Goal: Task Accomplishment & Management: Manage account settings

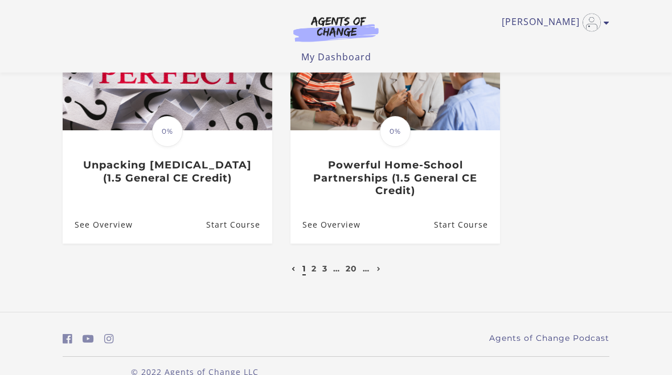
scroll to position [634, 0]
click at [313, 273] on link "2" at bounding box center [313, 269] width 5 height 10
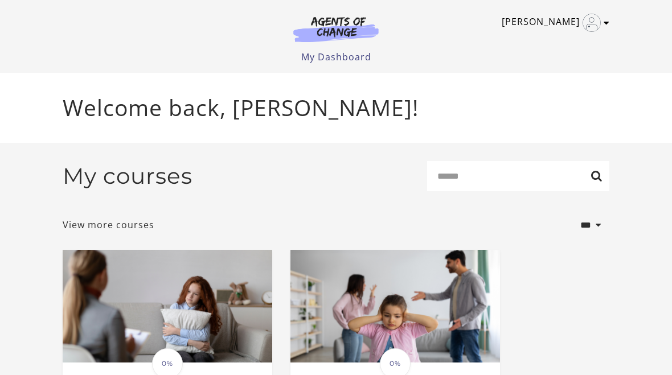
click at [607, 24] on icon "Toggle menu" at bounding box center [606, 22] width 6 height 9
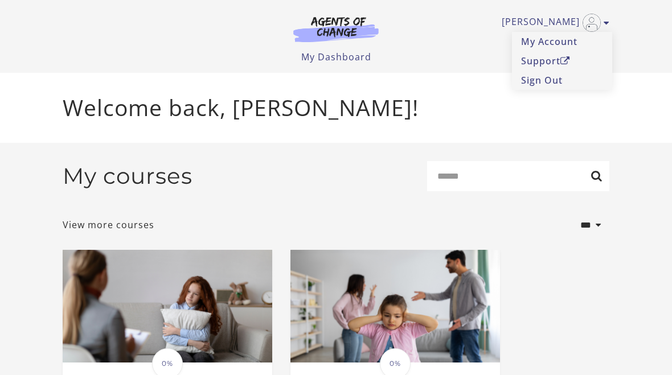
click at [436, 84] on div "Welcome back, [PERSON_NAME]!" at bounding box center [336, 108] width 565 height 70
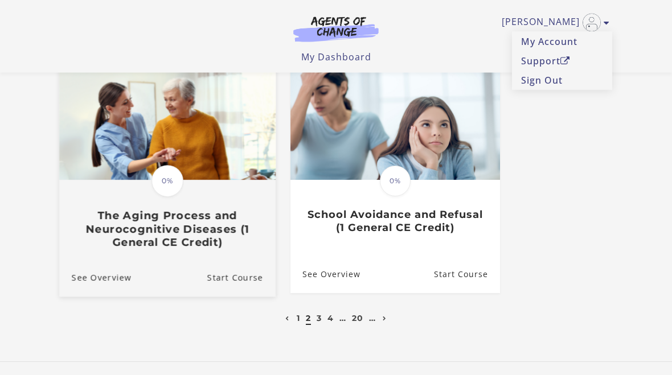
scroll to position [654, 0]
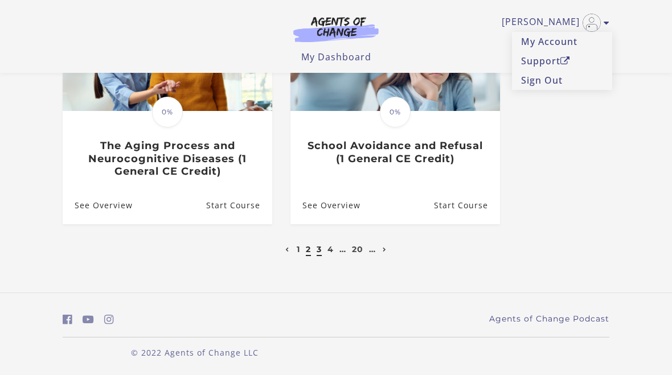
click at [318, 253] on link "3" at bounding box center [319, 249] width 5 height 10
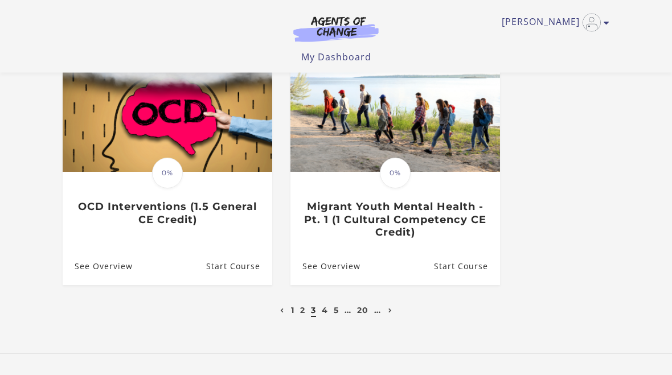
scroll to position [606, 0]
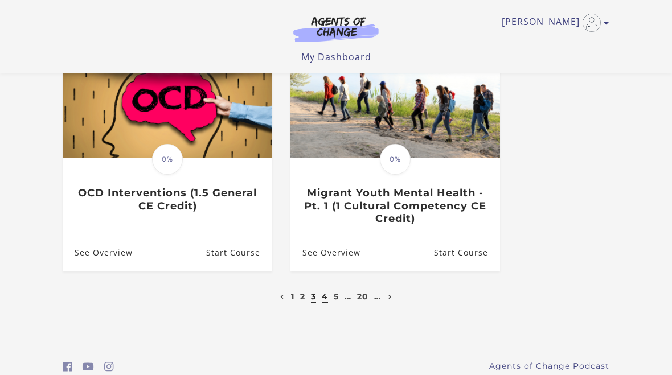
click at [325, 291] on link "4" at bounding box center [325, 296] width 6 height 10
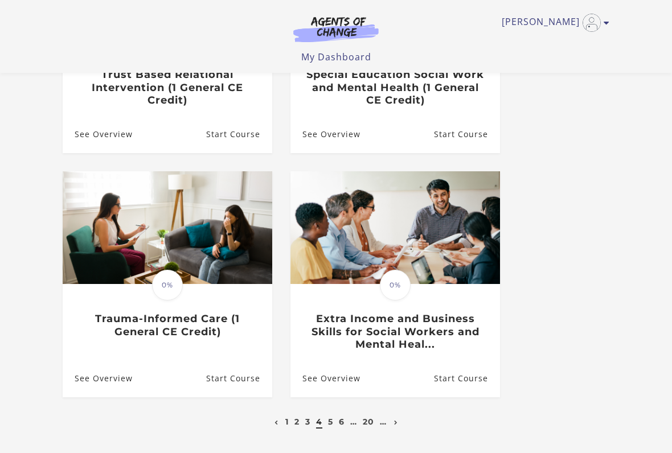
scroll to position [516, 0]
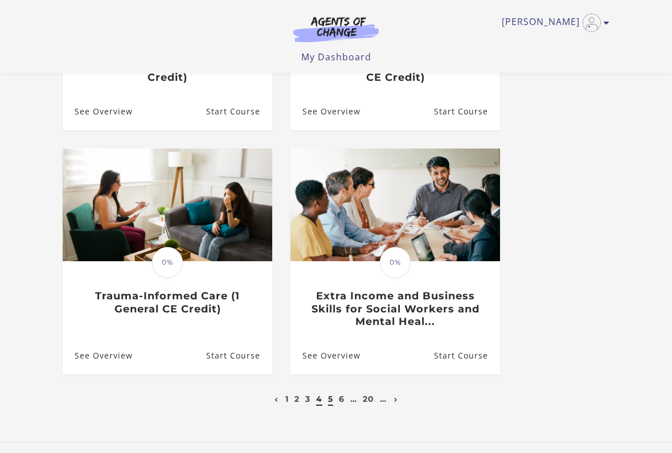
click at [330, 375] on link "5" at bounding box center [330, 399] width 5 height 10
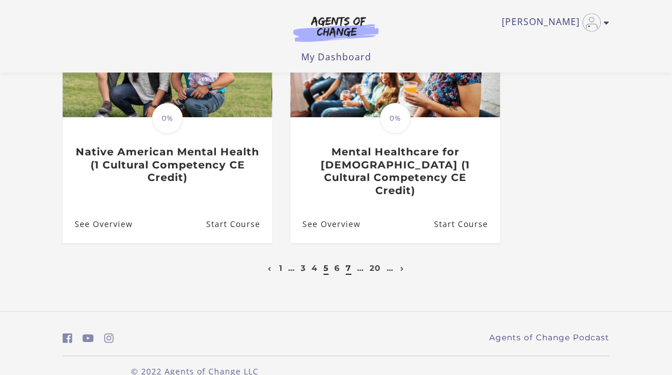
scroll to position [647, 0]
click at [340, 261] on li "6" at bounding box center [336, 268] width 9 height 14
click at [338, 263] on link "6" at bounding box center [337, 268] width 6 height 10
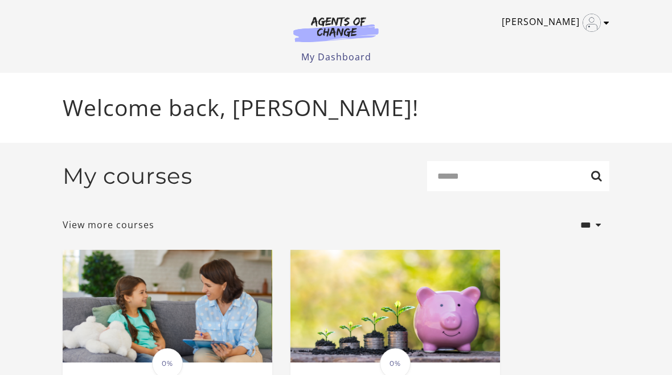
click at [605, 20] on icon "Toggle menu" at bounding box center [606, 22] width 6 height 9
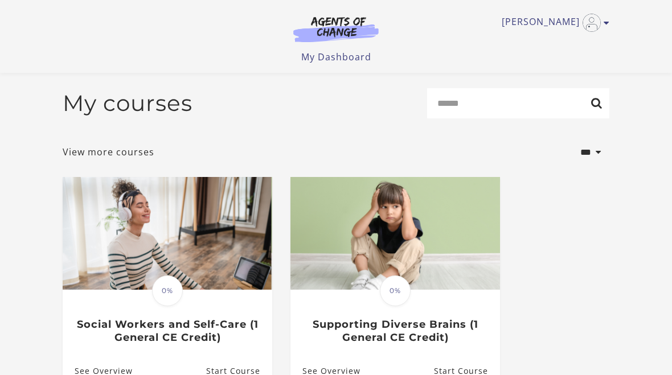
scroll to position [647, 0]
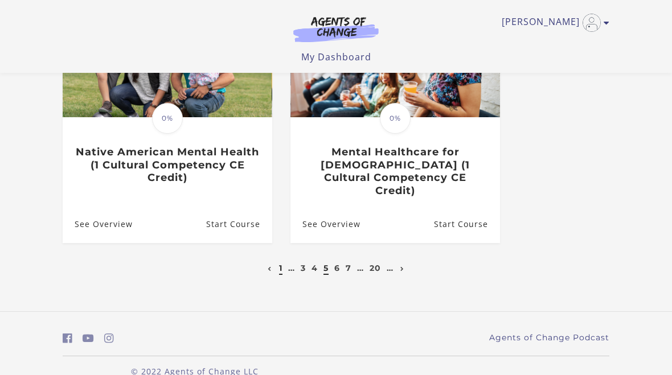
click at [279, 263] on link "1" at bounding box center [280, 268] width 3 height 10
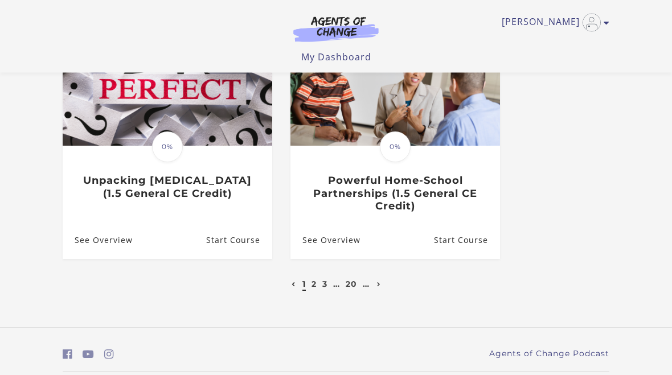
scroll to position [619, 0]
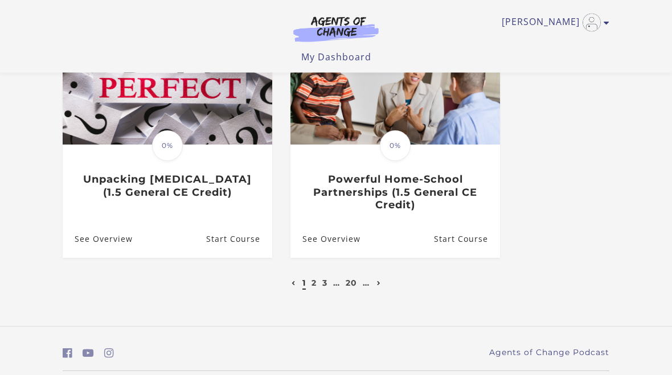
click at [383, 282] on link "Next page" at bounding box center [379, 283] width 10 height 10
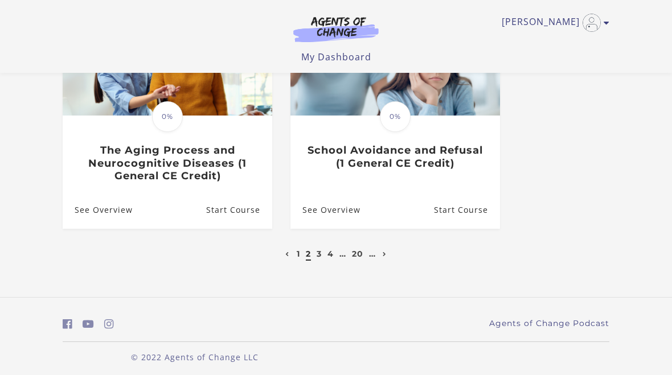
scroll to position [654, 0]
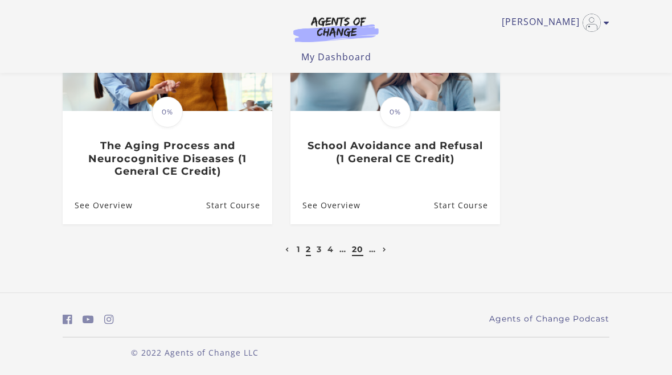
click at [360, 244] on link "20" at bounding box center [357, 249] width 11 height 10
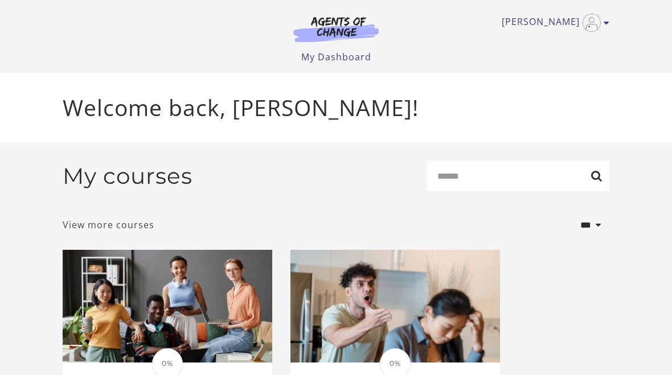
click at [103, 229] on link "View more courses" at bounding box center [109, 225] width 92 height 14
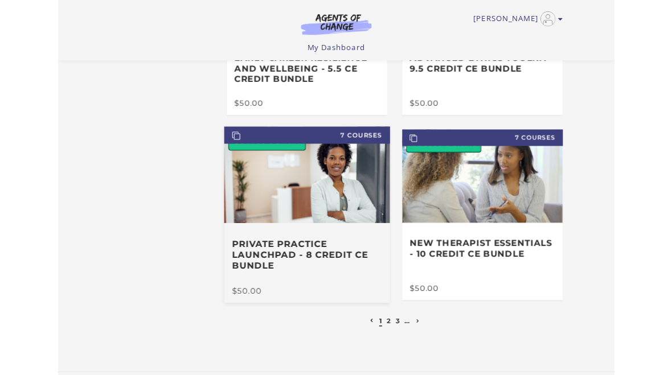
scroll to position [433, 0]
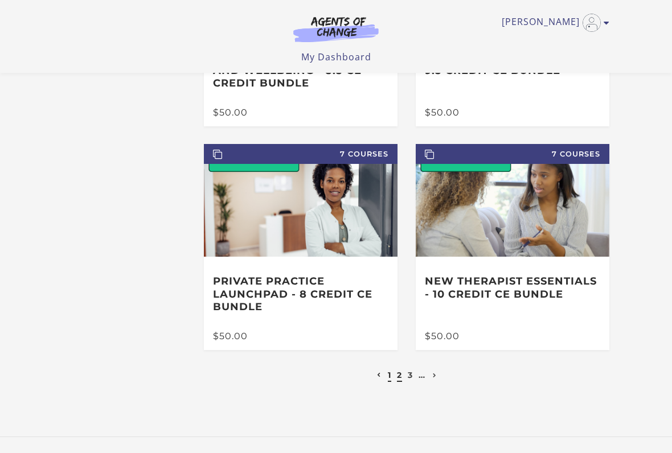
click at [401, 374] on link "2" at bounding box center [399, 375] width 5 height 10
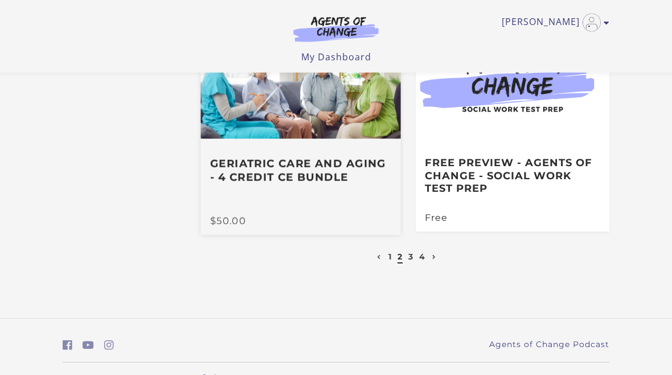
scroll to position [526, 0]
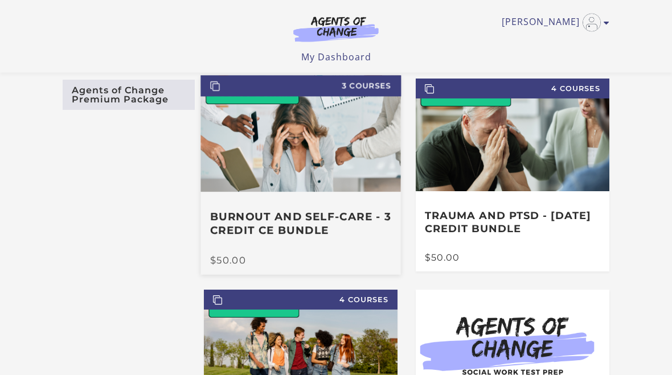
scroll to position [51, 0]
click at [314, 186] on img at bounding box center [300, 133] width 200 height 117
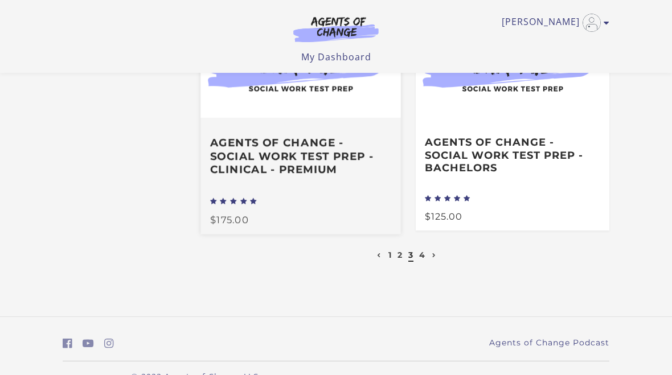
scroll to position [604, 0]
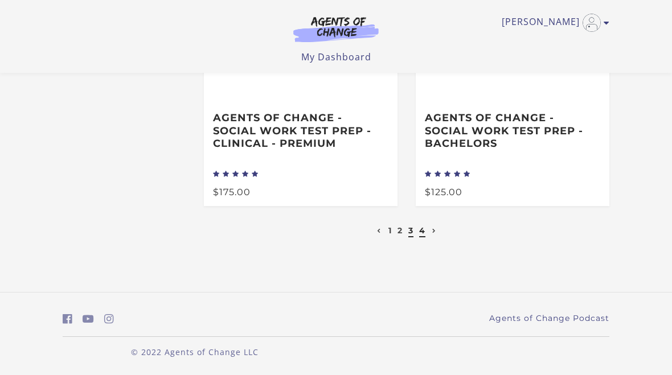
click at [425, 236] on link "4" at bounding box center [422, 230] width 6 height 10
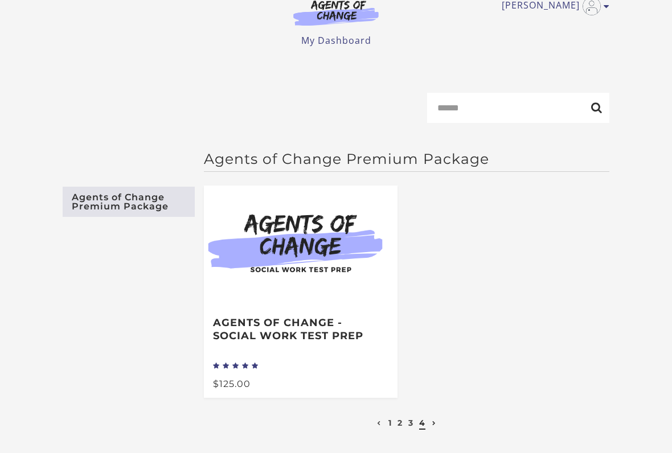
scroll to position [17, 0]
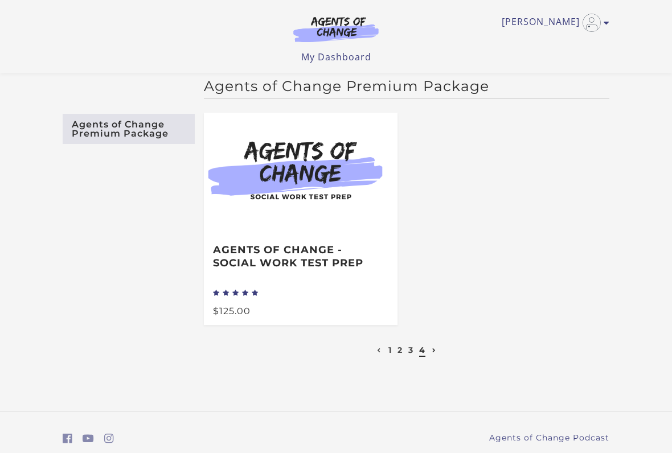
click at [432, 353] on icon at bounding box center [434, 350] width 4 height 5
click at [434, 357] on li at bounding box center [434, 350] width 10 height 14
click at [437, 350] on li at bounding box center [434, 350] width 10 height 14
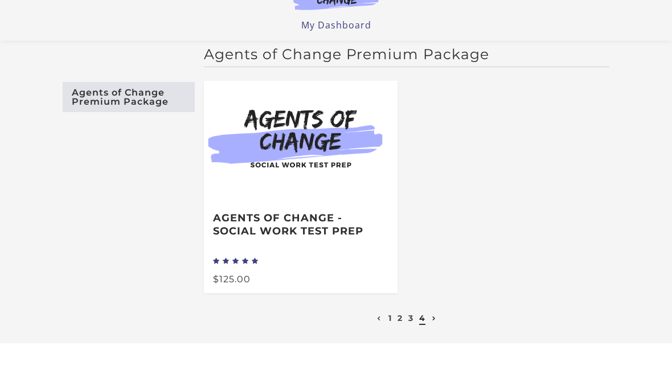
scroll to position [48, 0]
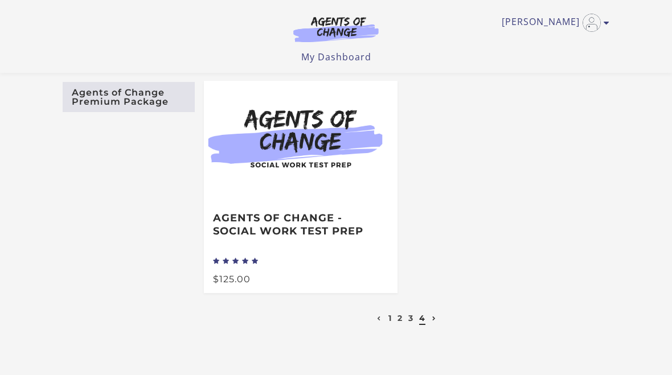
click at [116, 106] on link "Agents of Change Premium Package" at bounding box center [129, 97] width 132 height 30
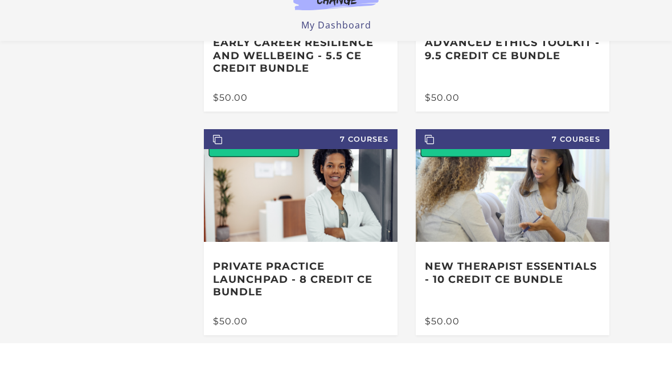
scroll to position [448, 0]
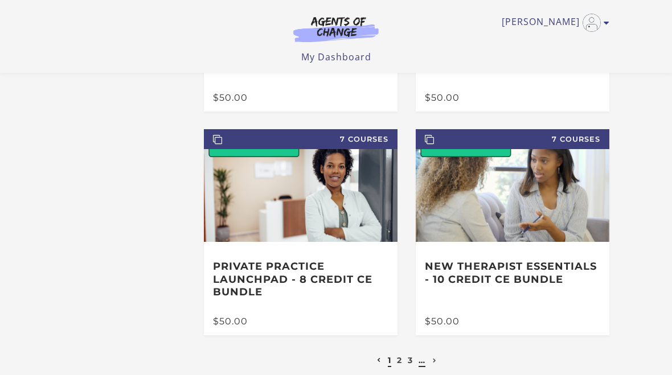
click at [418, 364] on link "…" at bounding box center [421, 360] width 7 height 10
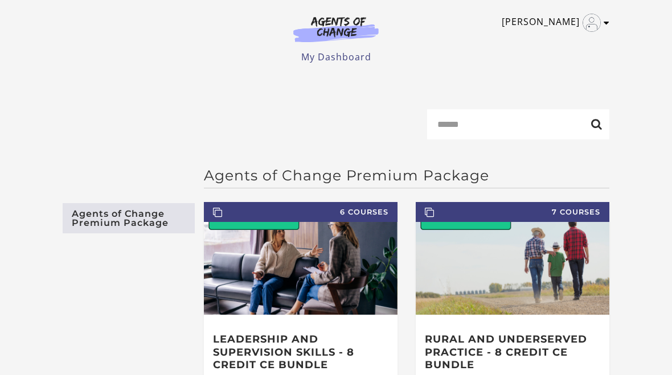
click at [607, 23] on icon "Toggle menu" at bounding box center [606, 22] width 6 height 9
click at [544, 45] on link "My Account" at bounding box center [562, 41] width 100 height 19
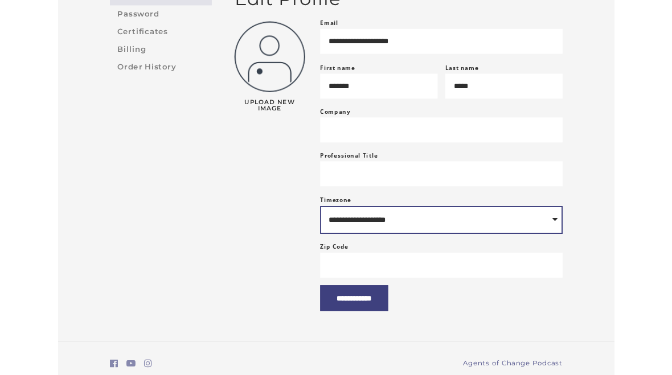
scroll to position [157, 0]
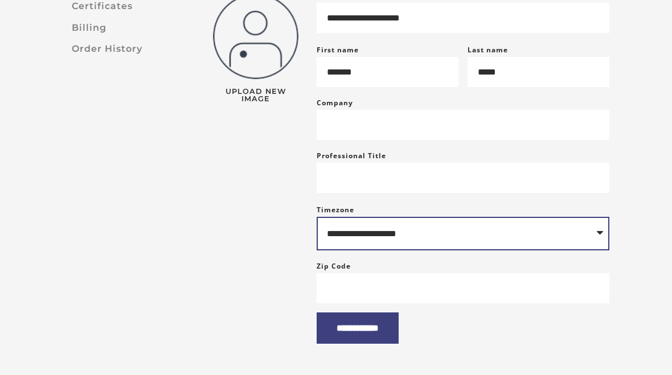
select select "**********"
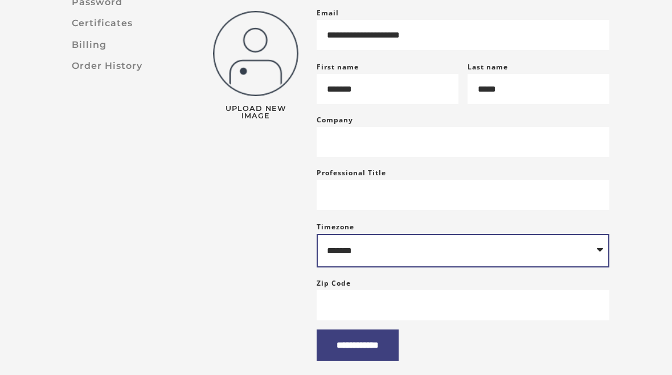
scroll to position [139, 0]
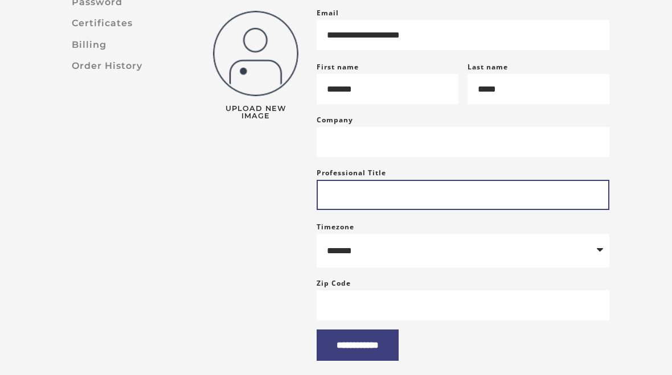
click at [360, 203] on input "Professional Title" at bounding box center [463, 195] width 293 height 30
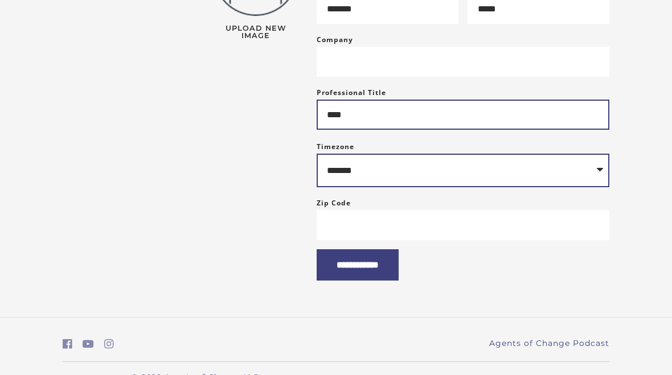
scroll to position [260, 0]
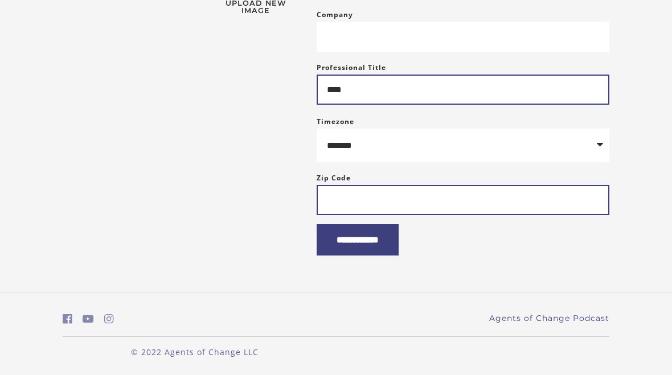
type input "****"
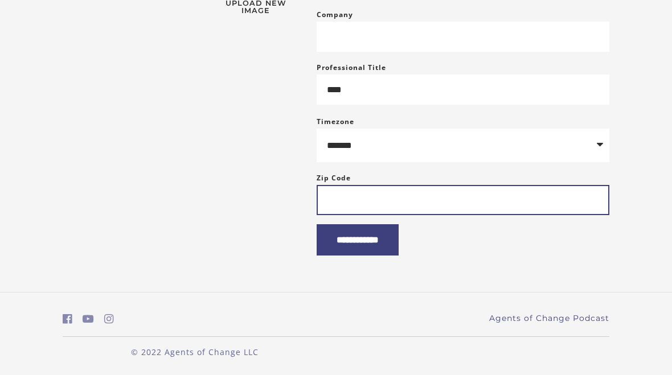
click at [345, 193] on input "Zip Code" at bounding box center [463, 200] width 293 height 30
type input "*****"
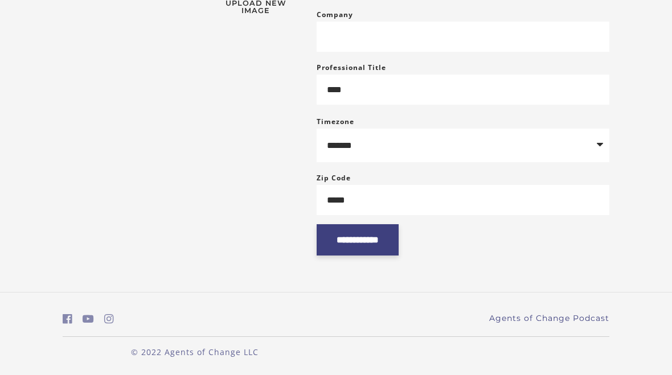
click at [364, 241] on input "**********" at bounding box center [358, 239] width 82 height 31
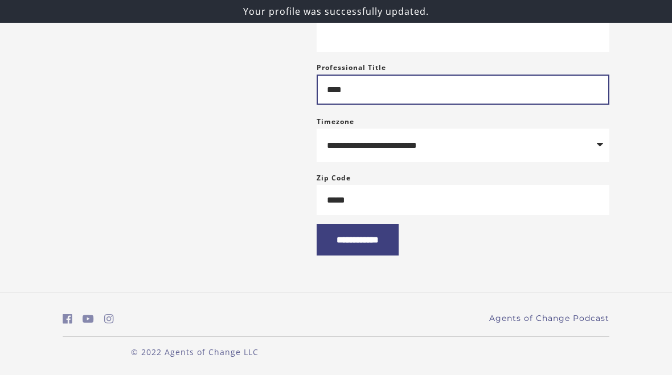
scroll to position [263, 0]
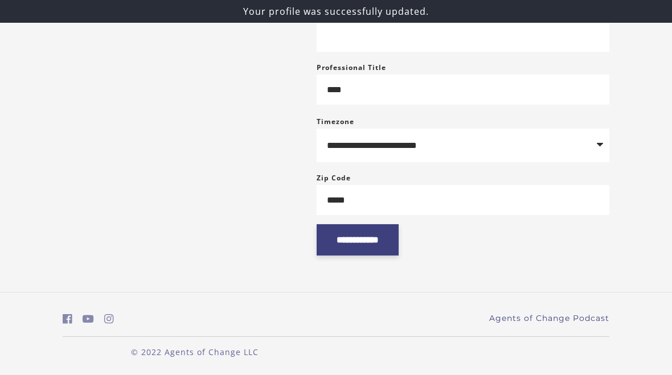
click at [350, 241] on input "**********" at bounding box center [358, 239] width 82 height 31
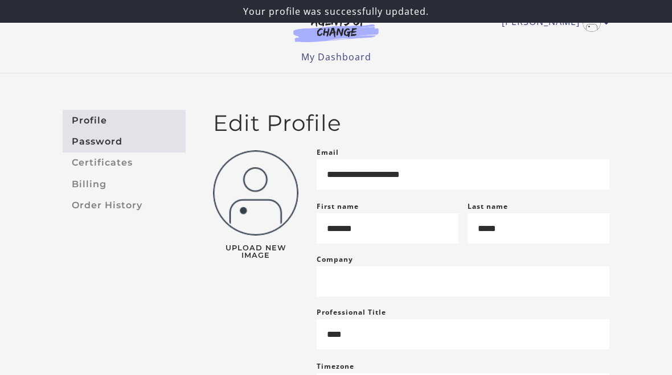
click at [110, 142] on link "Password" at bounding box center [124, 141] width 123 height 21
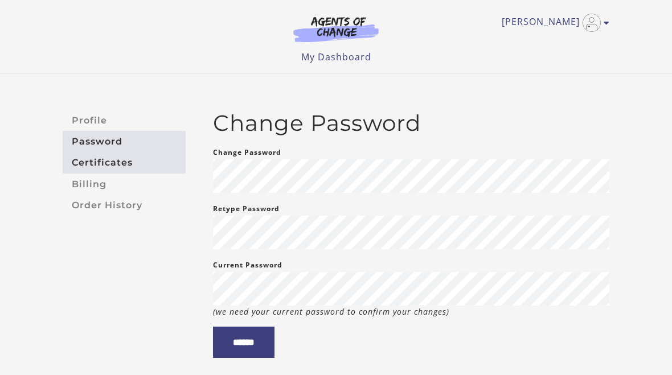
click at [104, 165] on link "Certificates" at bounding box center [124, 163] width 123 height 21
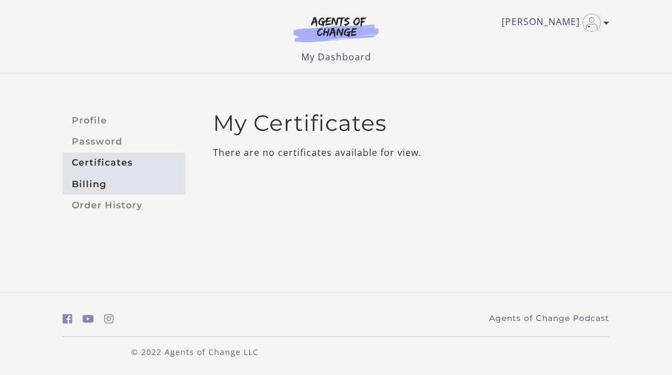
click at [95, 191] on link "Billing" at bounding box center [124, 184] width 123 height 21
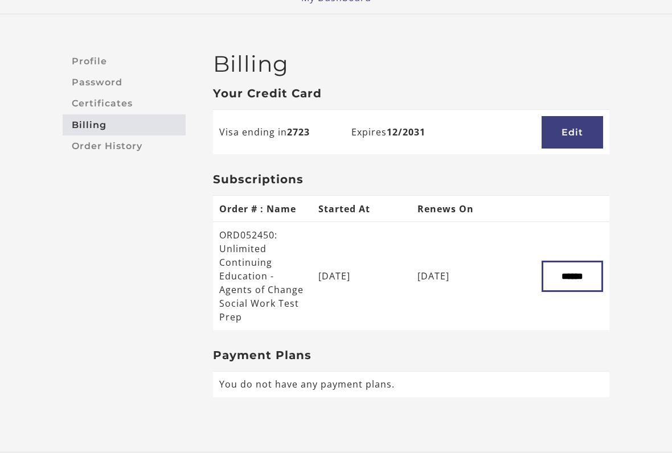
scroll to position [59, 0]
click at [134, 152] on link "Order History" at bounding box center [124, 145] width 123 height 21
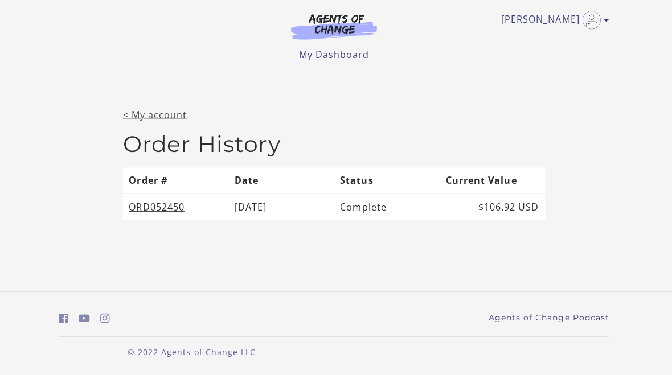
click at [149, 118] on link "< My account" at bounding box center [158, 116] width 64 height 13
